Goal: Information Seeking & Learning: Stay updated

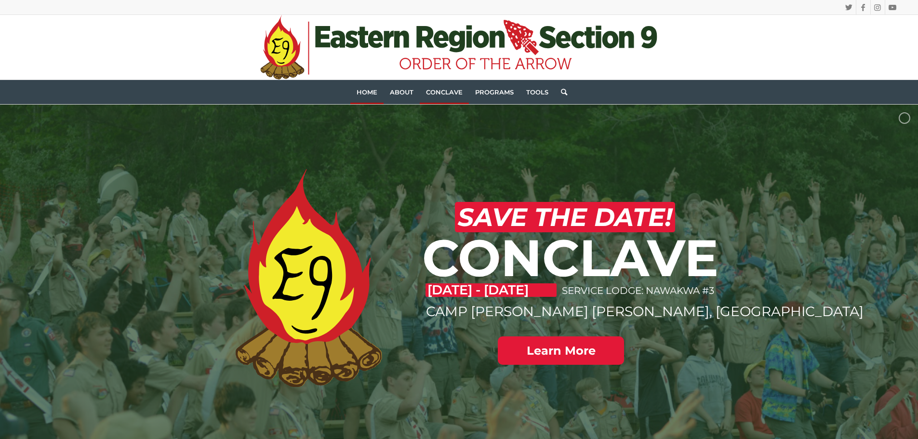
click at [436, 92] on span "Conclave" at bounding box center [444, 92] width 37 height 8
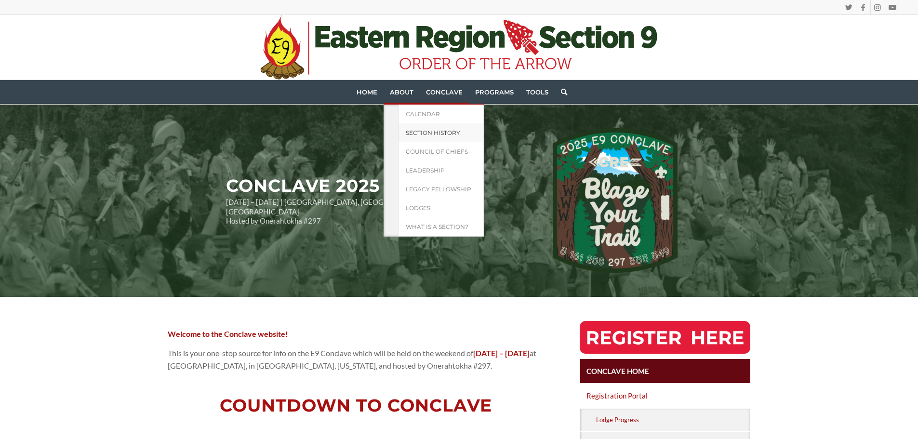
click at [405, 127] on link "Section History" at bounding box center [441, 132] width 86 height 19
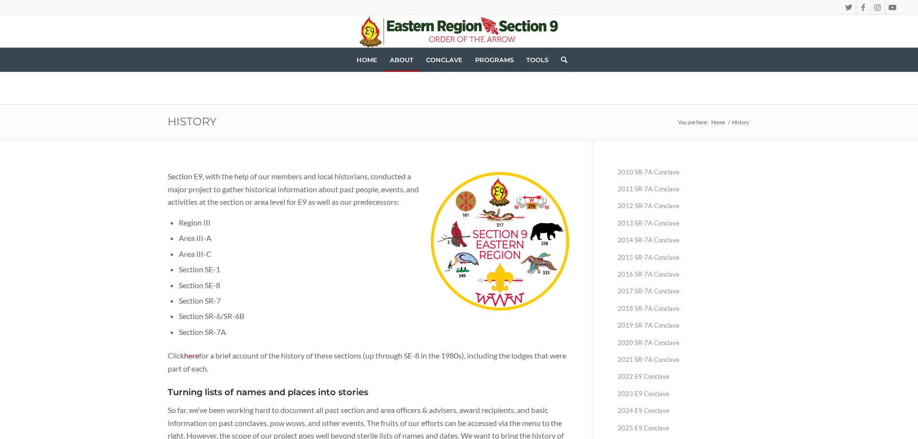
scroll to position [289, 0]
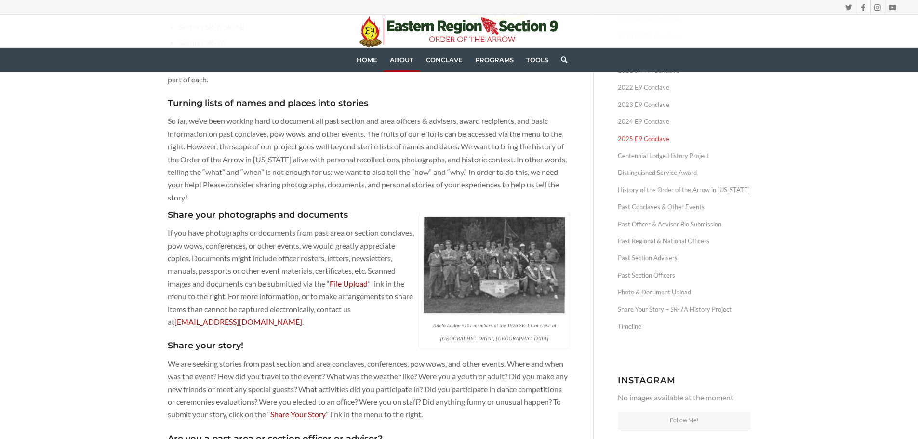
click at [630, 138] on link "2025 E9 Conclave" at bounding box center [684, 139] width 133 height 17
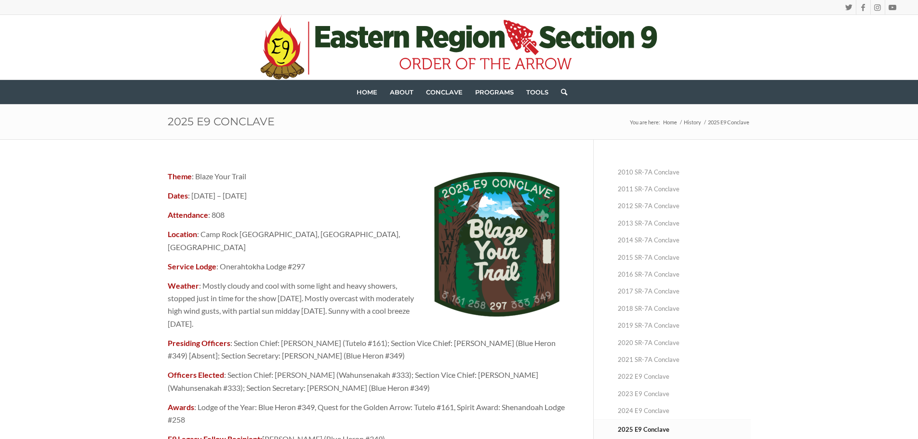
scroll to position [48, 0]
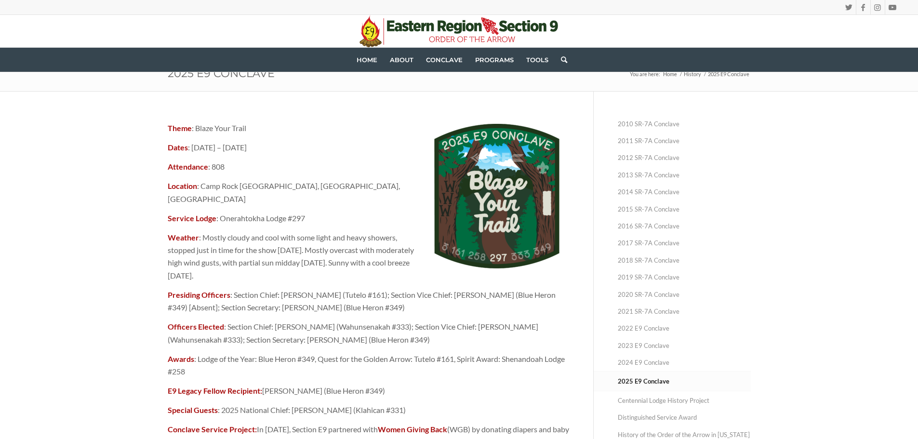
click at [194, 145] on p "Dates : April 25 – April 27, 2025" at bounding box center [368, 147] width 401 height 13
drag, startPoint x: 191, startPoint y: 147, endPoint x: 271, endPoint y: 148, distance: 80.5
click at [271, 148] on p "Dates : April 25 – April 27, 2025" at bounding box center [368, 147] width 401 height 13
copy p "April 25 – April 27, 2025"
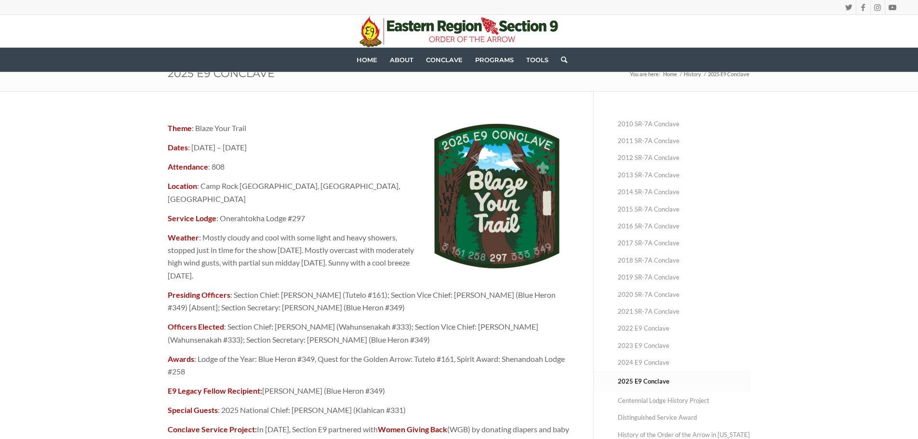
drag, startPoint x: 203, startPoint y: 225, endPoint x: 267, endPoint y: 266, distance: 77.0
click at [267, 266] on p "Weather : Mostly cloudy and cool with some light and heavy showers, stopped jus…" at bounding box center [368, 256] width 401 height 51
copy p "Mostly cloudy and cool with some light and heavy showers, stopped just in time …"
click at [251, 289] on p "Presiding Officers : Section Chief: Jacob O’Fiel (Tutelo #161); Section Vice Ch…" at bounding box center [368, 302] width 401 height 26
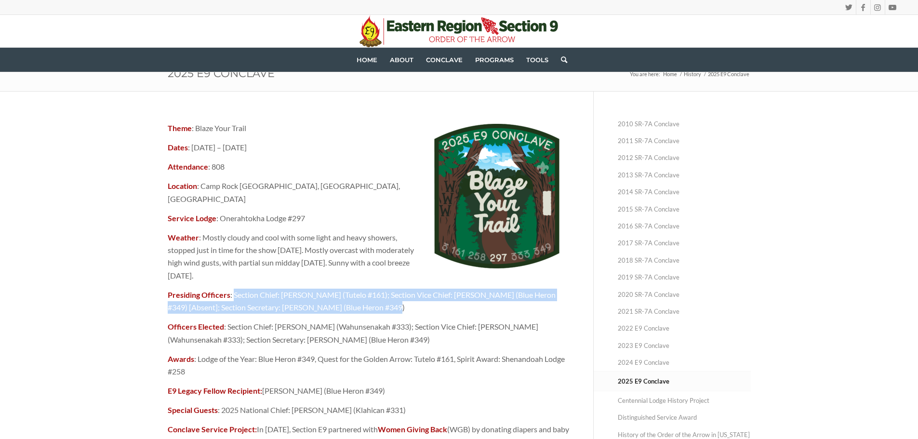
drag, startPoint x: 233, startPoint y: 282, endPoint x: 379, endPoint y: 291, distance: 146.7
click at [379, 291] on p "Presiding Officers : Section Chief: Jacob O’Fiel (Tutelo #161); Section Vice Ch…" at bounding box center [368, 302] width 401 height 26
copy p "Section Chief: Jacob O’Fiel (Tutelo #161); Section Vice Chief: Jacob Seeley (Bl…"
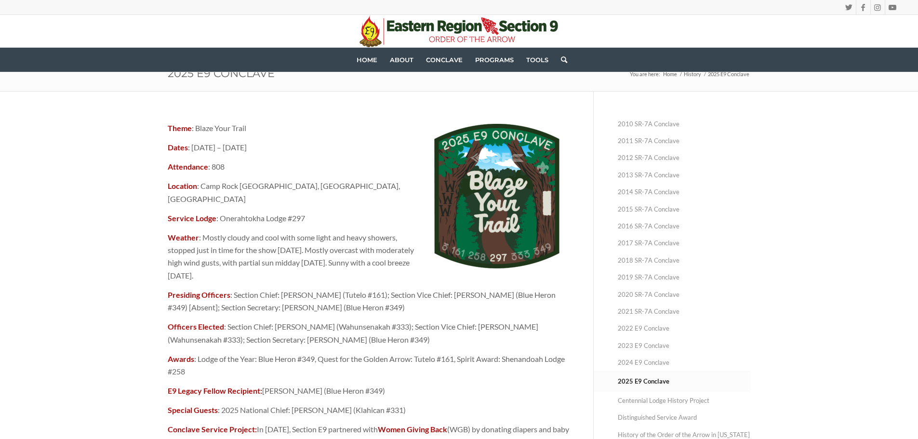
scroll to position [96, 0]
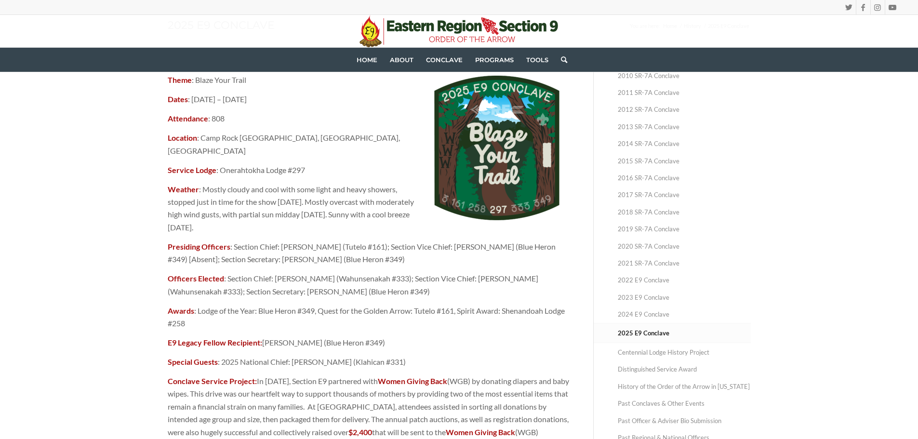
drag, startPoint x: 264, startPoint y: 329, endPoint x: 385, endPoint y: 336, distance: 122.1
click at [385, 336] on p "E9 Legacy Fellow Recipient: Dr. John R. Donat (Blue Heron #349)" at bounding box center [368, 342] width 401 height 13
copy p "Dr. John R. Donat (Blue Heron #349)"
click at [195, 338] on strong "E9 Legacy Fellow Recipient:" at bounding box center [215, 342] width 94 height 9
drag, startPoint x: 402, startPoint y: 349, endPoint x: 221, endPoint y: 349, distance: 181.6
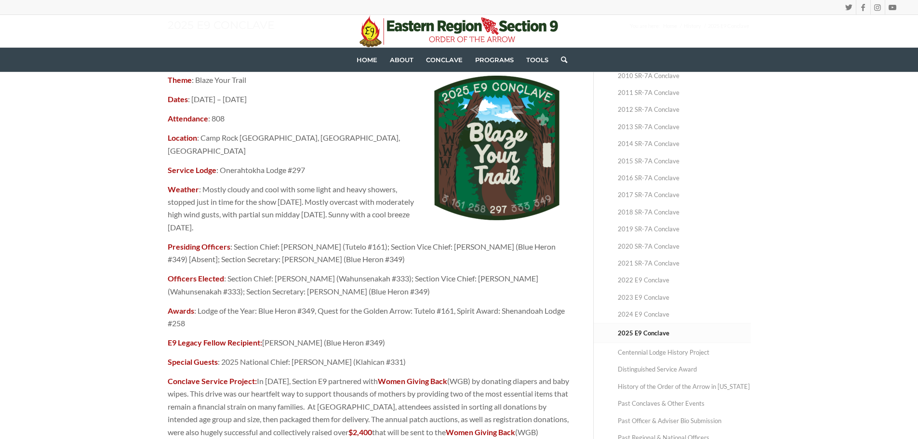
click at [221, 356] on p "Special Guests : 2025 National Chief: Samuel Crowder (Klahican #331)" at bounding box center [368, 362] width 401 height 13
copy p "2025 National Chief: Samuel Crowder (Klahican #331)"
click at [182, 376] on p "Conclave Service Project: In 2025, Section E9 partnered with Women Giving Back …" at bounding box center [368, 413] width 401 height 76
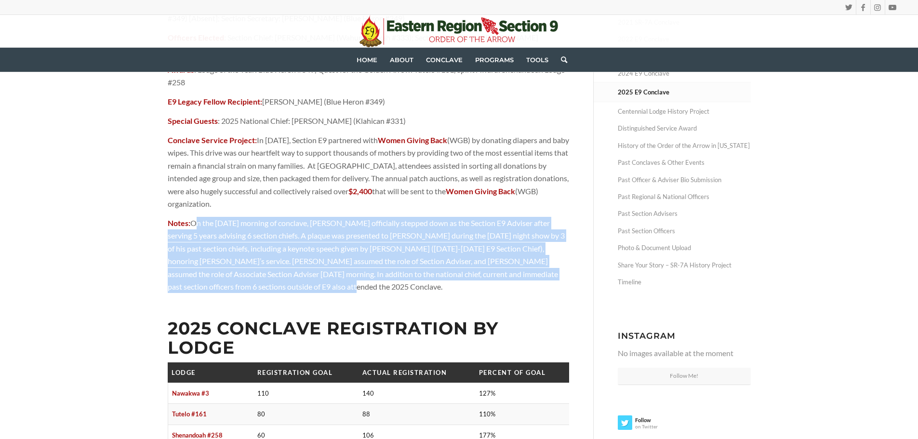
drag, startPoint x: 193, startPoint y: 198, endPoint x: 268, endPoint y: 261, distance: 98.5
click at [268, 261] on p "Notes: On the Sunday morning of conclave, John Donat officially stepped down as…" at bounding box center [368, 255] width 401 height 76
copy p "On the Sunday morning of conclave, John Donat officially stepped down as the Se…"
click at [272, 251] on p "Notes: On the Sunday morning of conclave, John Donat officially stepped down as…" at bounding box center [368, 255] width 401 height 76
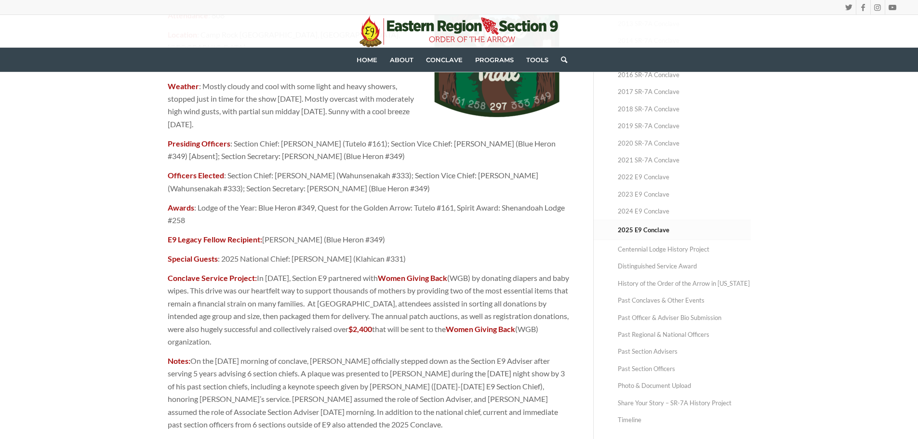
scroll to position [96, 0]
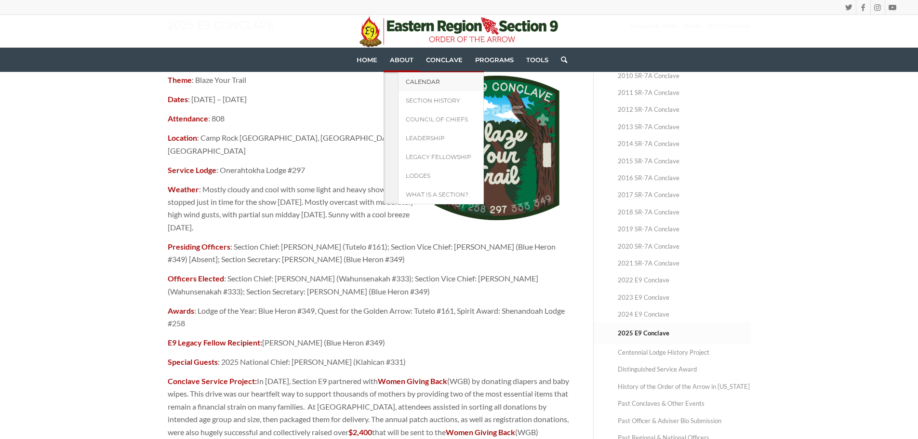
click at [412, 80] on span "Calendar" at bounding box center [423, 81] width 34 height 7
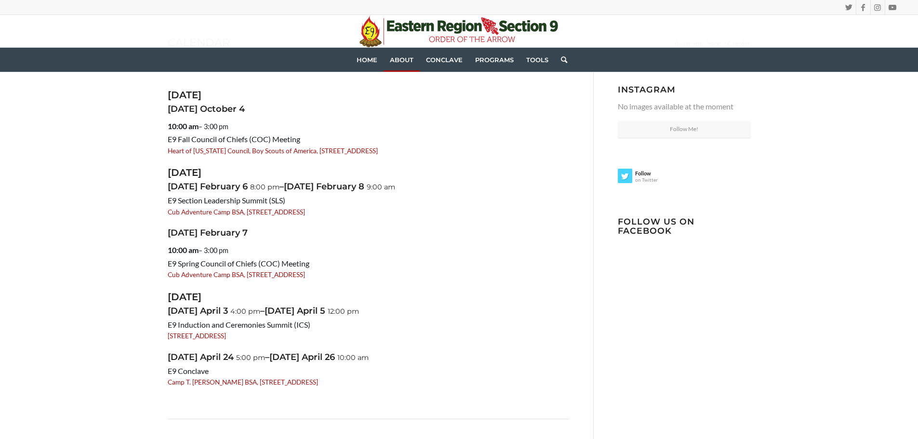
scroll to position [96, 0]
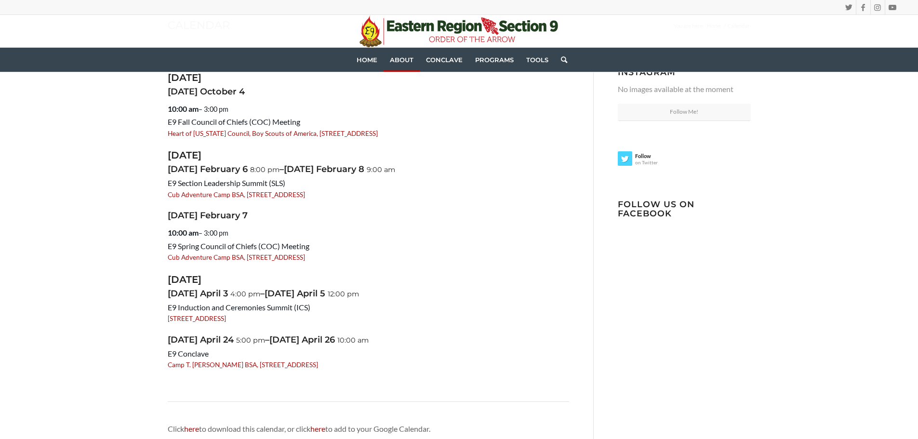
click at [551, 315] on div "1723 Maidens Rd, Maidens, VA 23102" at bounding box center [368, 319] width 401 height 10
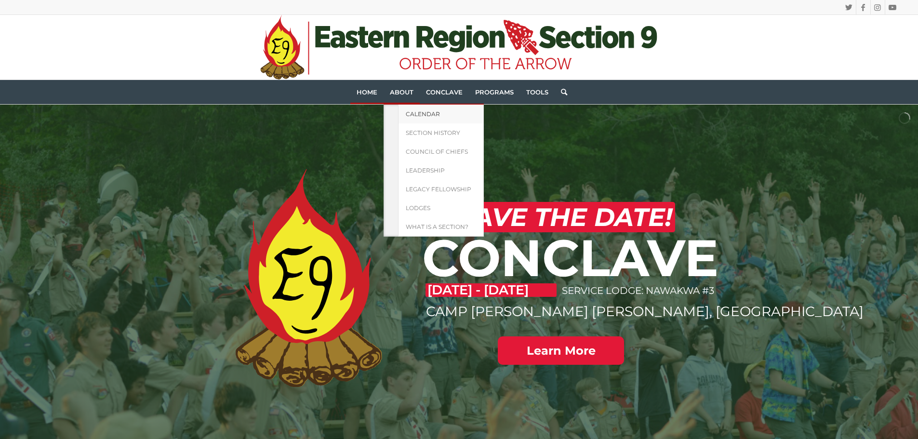
click at [428, 114] on span "Calendar" at bounding box center [423, 113] width 34 height 7
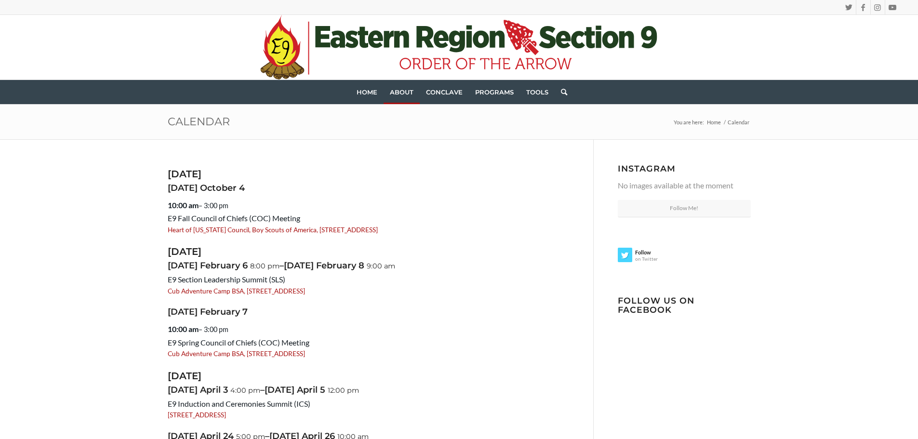
click at [117, 203] on div "October 2025 Saturday October 4 10:00 am – 3:00 pm E9 Fall Council of Chiefs (C…" at bounding box center [459, 360] width 918 height 442
click at [163, 228] on div "October 2025 Saturday October 4 10:00 am – 3:00 pm E9 Fall Council of Chiefs (C…" at bounding box center [459, 361] width 631 height 442
click at [123, 199] on div "October 2025 Saturday October 4 10:00 am – 3:00 pm E9 Fall Council of Chiefs (C…" at bounding box center [459, 360] width 918 height 442
click at [148, 214] on div "October 2025 Saturday October 4 10:00 am – 3:00 pm E9 Fall Council of Chiefs (C…" at bounding box center [459, 361] width 631 height 442
click at [121, 247] on div "October 2025 Saturday October 4 10:00 am – 3:00 pm E9 Fall Council of Chiefs (C…" at bounding box center [459, 360] width 918 height 442
